Goal: Transaction & Acquisition: Purchase product/service

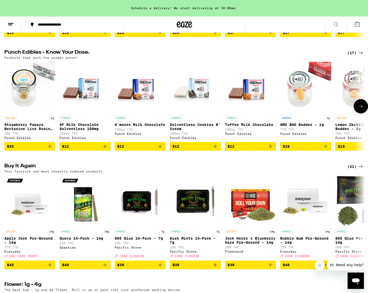
scroll to position [276, 0]
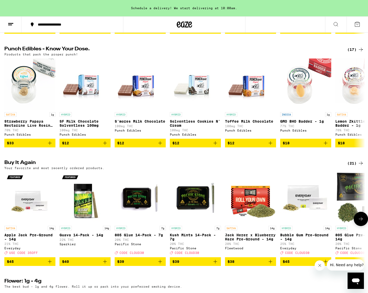
click at [139, 211] on img "Open page for 805 Glue 14-Pack - 7g from Pacific Stone" at bounding box center [140, 197] width 51 height 51
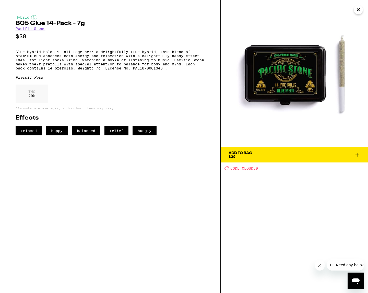
click at [357, 156] on icon at bounding box center [358, 155] width 4 height 4
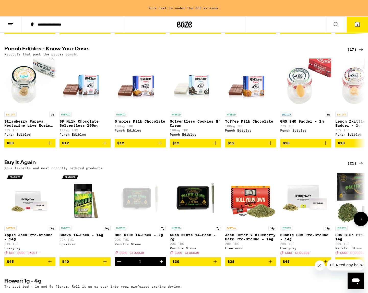
click at [300, 265] on span "$45" at bounding box center [306, 262] width 46 height 6
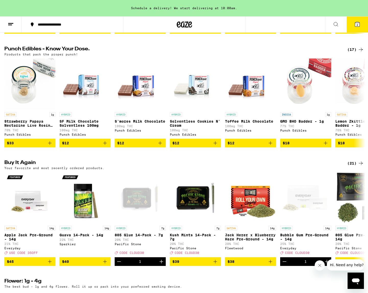
click at [358, 25] on span "2" at bounding box center [358, 24] width 2 height 3
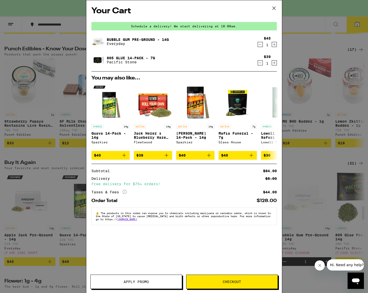
click at [129, 280] on span "Apply Promo" at bounding box center [136, 282] width 25 height 4
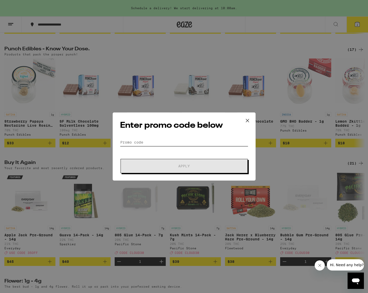
click at [127, 145] on input "Promo Code" at bounding box center [184, 143] width 128 height 8
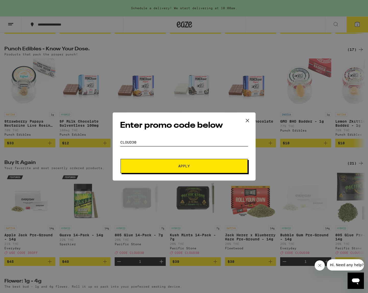
type input "CLOUD30"
click at [182, 170] on button "Apply" at bounding box center [184, 166] width 127 height 14
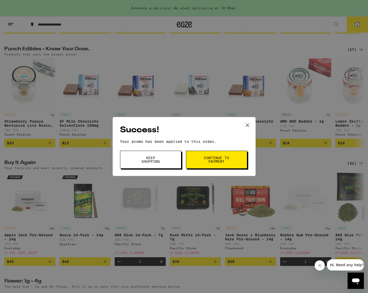
click at [209, 166] on button "Continue to payment" at bounding box center [216, 160] width 61 height 18
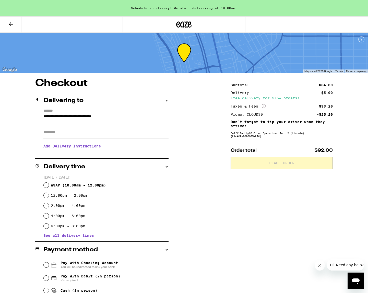
click at [62, 194] on label "12:00pm - 2:00pm" at bounding box center [69, 195] width 37 height 4
click at [49, 194] on input "12:00pm - 2:00pm" at bounding box center [46, 195] width 5 height 5
radio input "true"
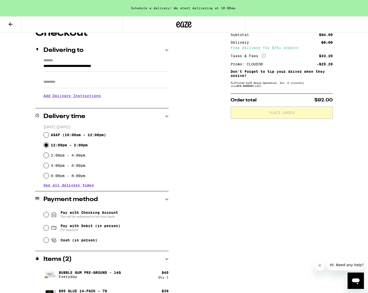
scroll to position [59, 0]
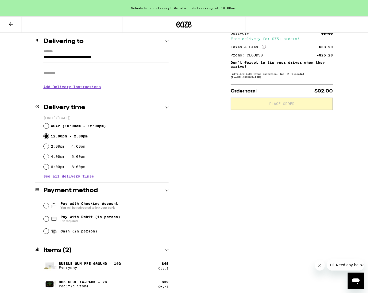
click at [45, 146] on input "2:00pm - 4:00pm" at bounding box center [46, 146] width 5 height 5
radio input "true"
click at [45, 232] on input "Cash (in person)" at bounding box center [46, 231] width 5 height 5
radio input "true"
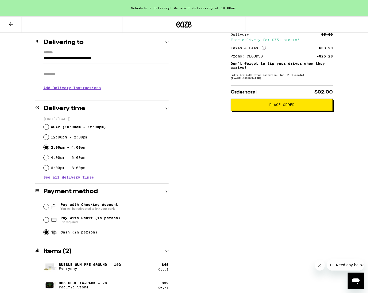
scroll to position [58, 0]
click at [281, 107] on span "Place Order" at bounding box center [281, 105] width 25 height 4
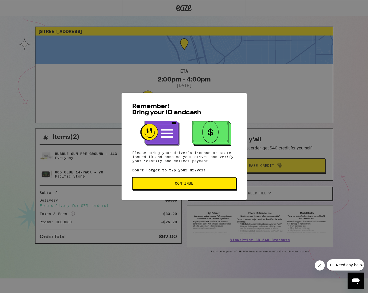
click at [174, 184] on span "Continue" at bounding box center [184, 184] width 95 height 4
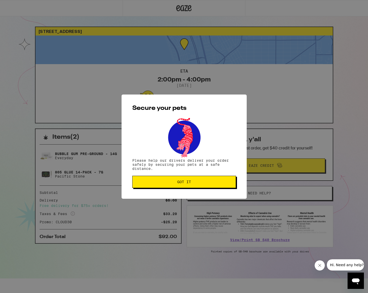
scroll to position [0, 0]
click at [179, 183] on span "Got it" at bounding box center [184, 182] width 14 height 4
